Goal: Check status: Check status

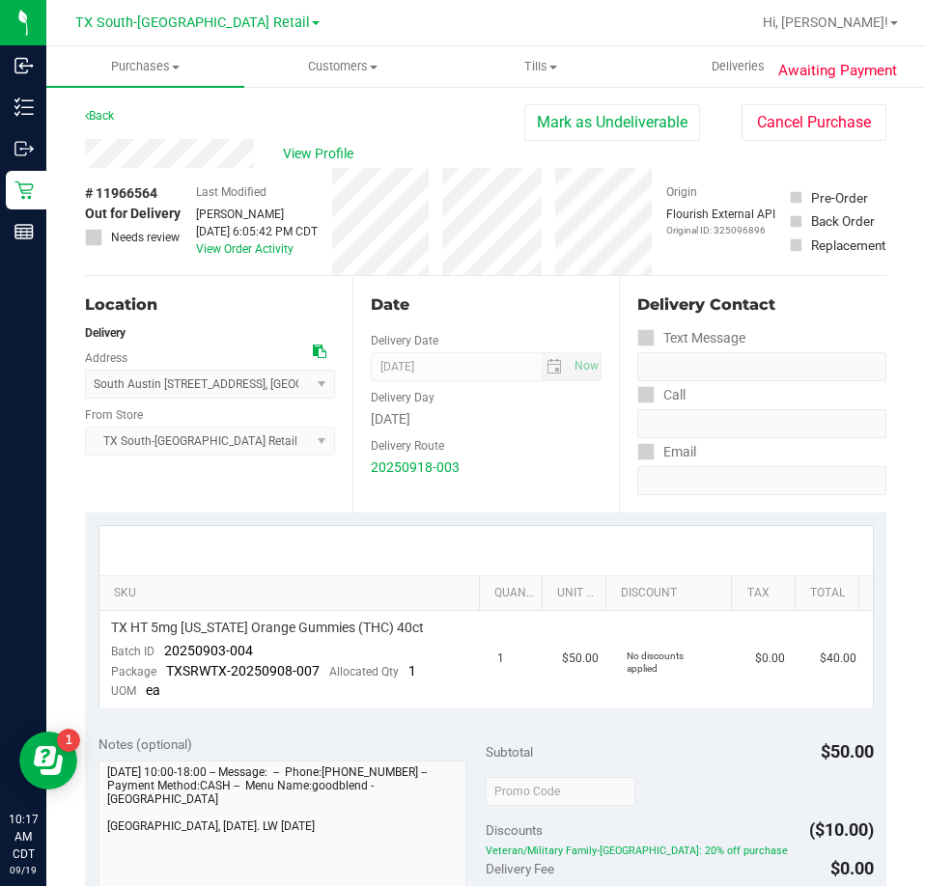
scroll to position [97, 0]
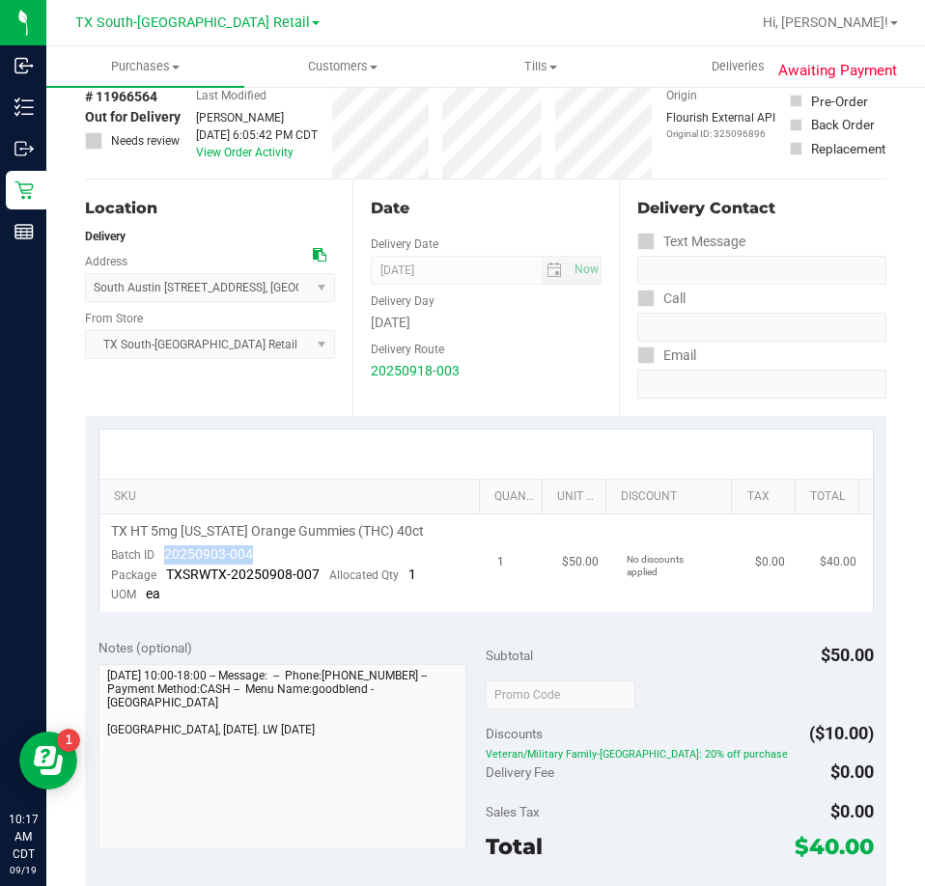
drag, startPoint x: 262, startPoint y: 553, endPoint x: 156, endPoint y: 555, distance: 105.2
click at [156, 555] on td "TX HT 5mg [US_STATE] Orange Gummies (THC) 40ct Batch ID 20250903-004 Package TX…" at bounding box center [292, 562] width 387 height 97
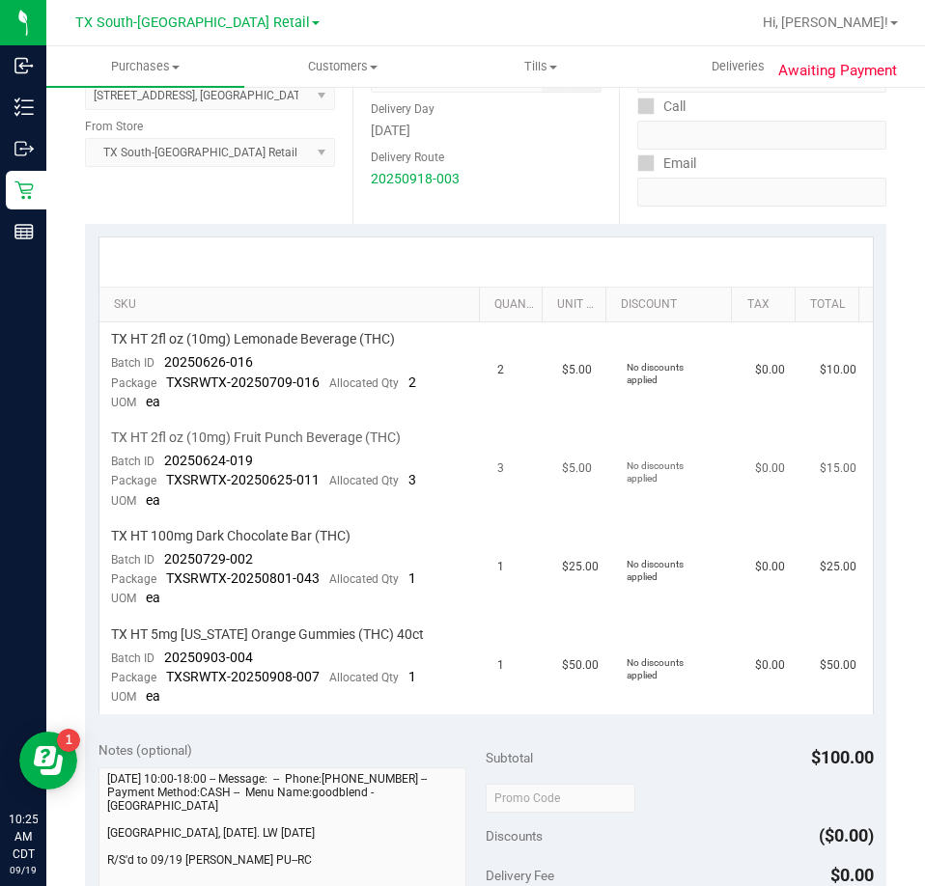
scroll to position [290, 0]
drag, startPoint x: 251, startPoint y: 365, endPoint x: 162, endPoint y: 364, distance: 88.8
click at [162, 364] on td "TX HT 2fl oz (10mg) Lemonade Beverage (THC) Batch ID 20250626-016 Package TXSRW…" at bounding box center [292, 370] width 387 height 98
drag, startPoint x: 269, startPoint y: 455, endPoint x: 169, endPoint y: 463, distance: 100.7
click at [158, 463] on td "TX HT 2fl oz (10mg) Fruit Punch Beverage (THC) Batch ID 20250624-019 Package TX…" at bounding box center [292, 469] width 387 height 98
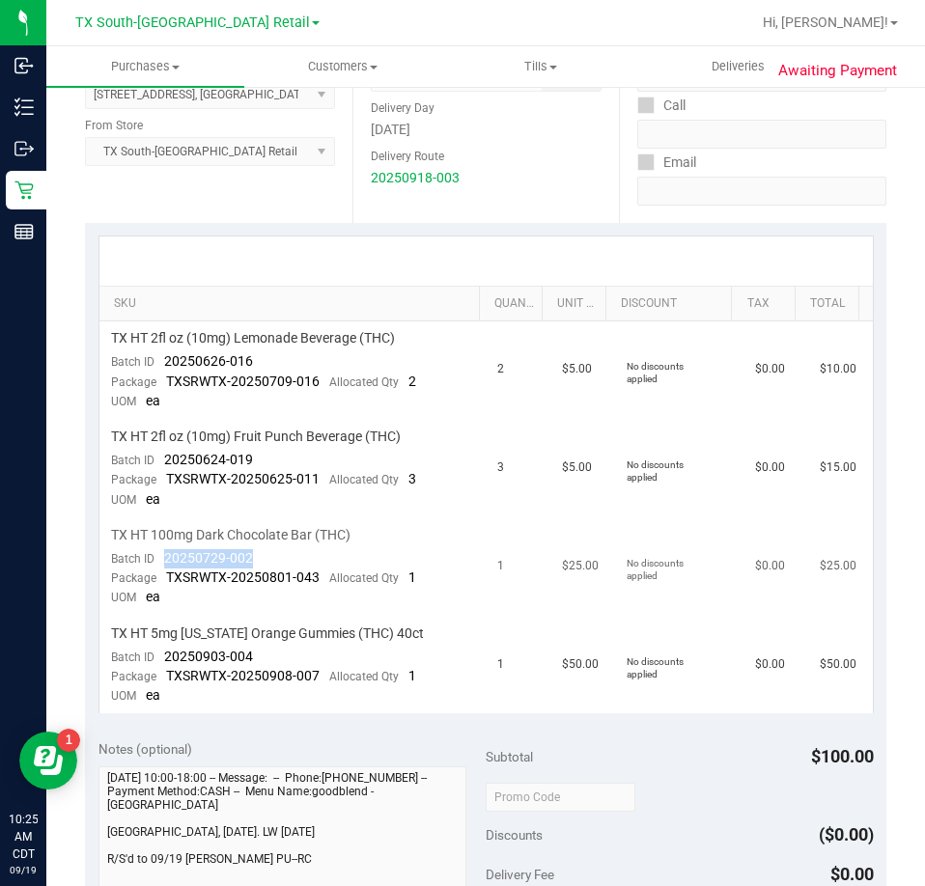
drag, startPoint x: 268, startPoint y: 559, endPoint x: 162, endPoint y: 565, distance: 106.3
click at [162, 565] on td "TX HT 100mg Dark Chocolate Bar (THC) Batch ID 20250729-002 Package TXSRWTX-2025…" at bounding box center [292, 567] width 387 height 98
drag, startPoint x: 256, startPoint y: 655, endPoint x: 165, endPoint y: 663, distance: 91.1
click at [165, 663] on td "TX HT 5mg [US_STATE] Orange Gummies (THC) 40ct Batch ID 20250903-004 Package TX…" at bounding box center [292, 665] width 387 height 97
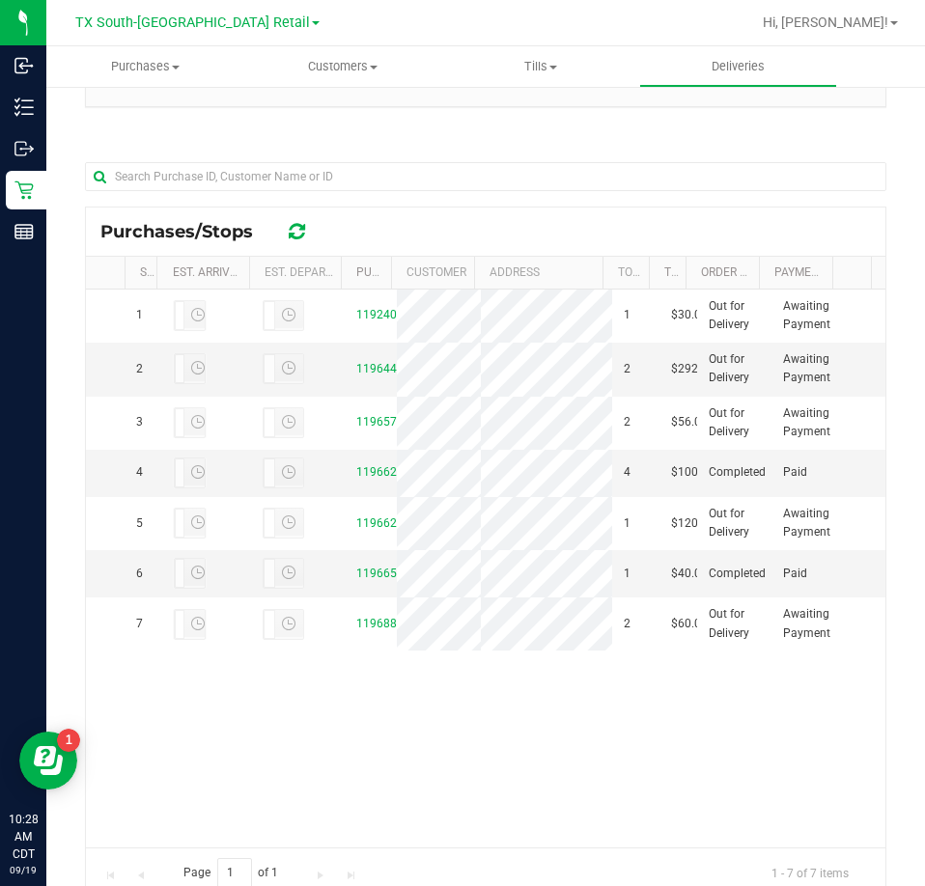
scroll to position [386, 0]
